Goal: Task Accomplishment & Management: Use online tool/utility

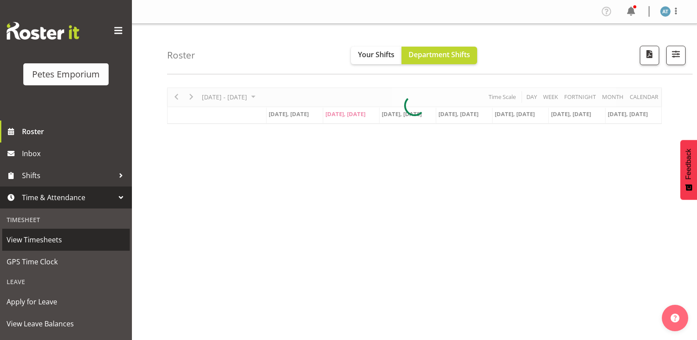
click at [63, 242] on span "View Timesheets" at bounding box center [66, 239] width 119 height 13
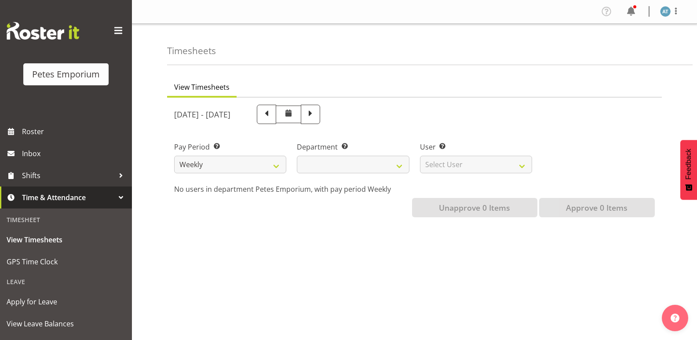
select select
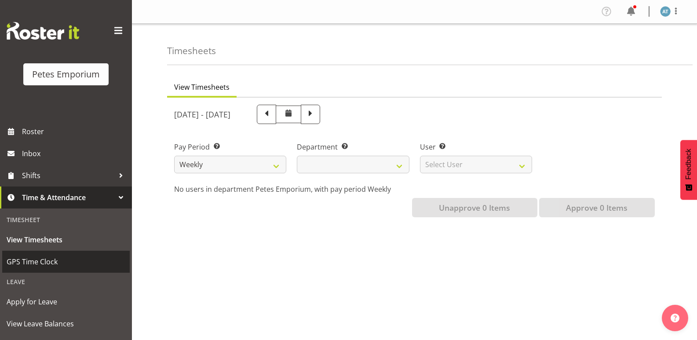
click at [63, 263] on span "GPS Time Clock" at bounding box center [66, 261] width 119 height 13
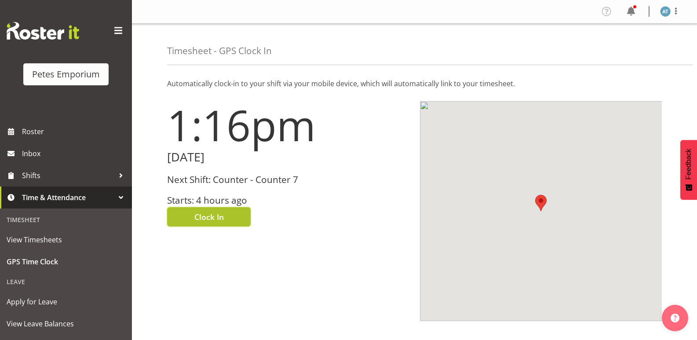
click at [222, 219] on span "Clock In" at bounding box center [208, 216] width 29 height 11
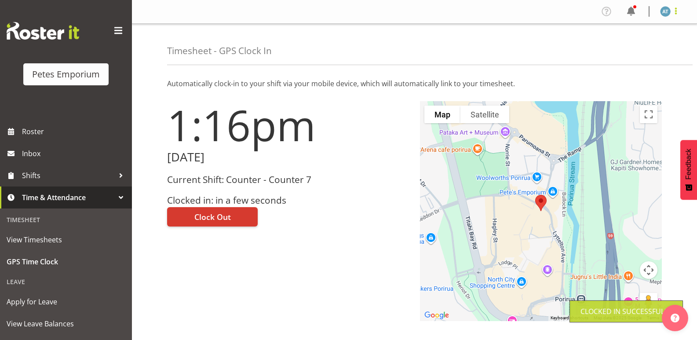
click at [675, 14] on span at bounding box center [676, 11] width 11 height 11
click at [641, 46] on link "Log Out" at bounding box center [639, 46] width 84 height 16
